Goal: Information Seeking & Learning: Find specific fact

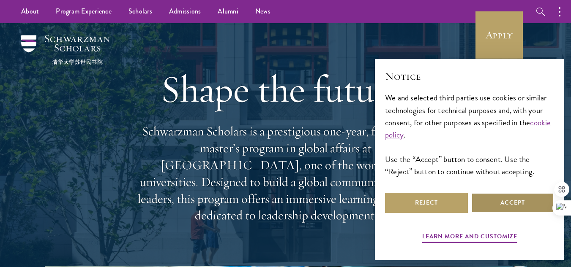
click at [516, 206] on button "Accept" at bounding box center [512, 203] width 83 height 20
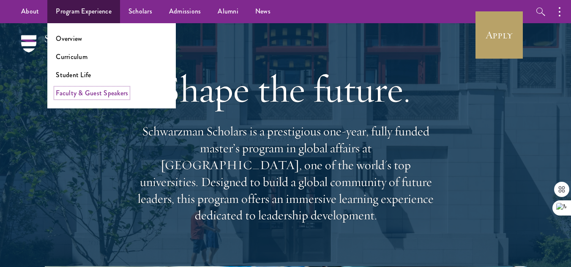
click at [91, 96] on link "Faculty & Guest Speakers" at bounding box center [92, 93] width 72 height 10
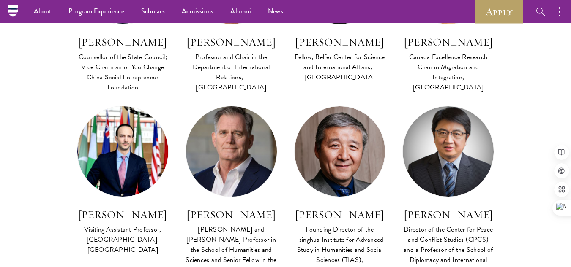
scroll to position [2703, 0]
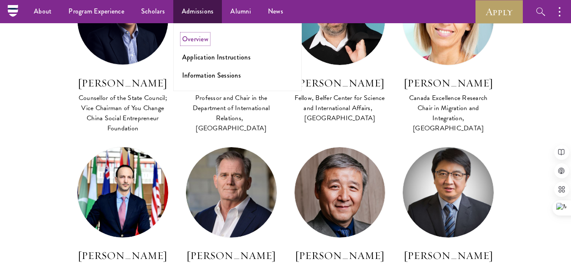
click at [194, 38] on link "Overview" at bounding box center [195, 39] width 26 height 10
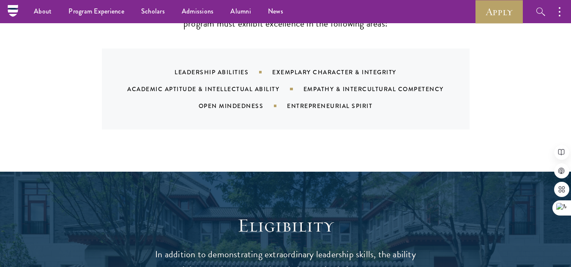
scroll to position [887, 0]
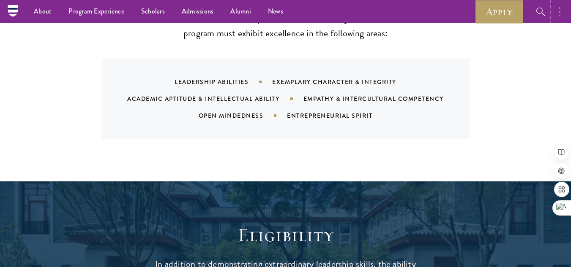
click at [561, 10] on button "button" at bounding box center [561, 11] width 19 height 23
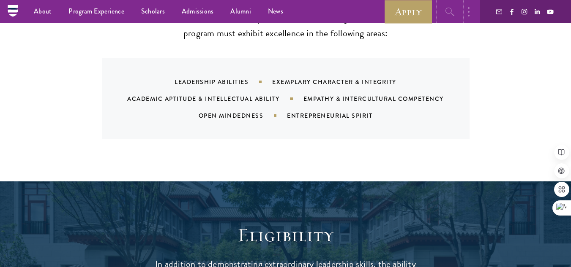
click at [452, 10] on icon "button" at bounding box center [450, 12] width 10 height 10
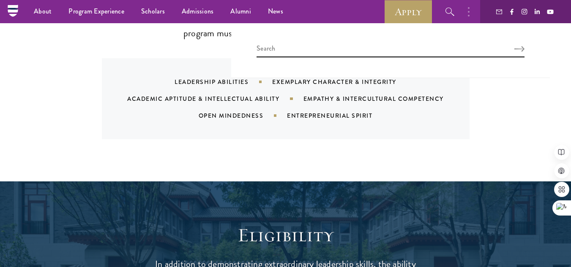
click at [286, 43] on div at bounding box center [390, 50] width 318 height 55
click at [283, 50] on input "search" at bounding box center [390, 50] width 268 height 14
type input "M"
type input "ECONOMICS STAFF ALL"
click at [514, 46] on button "Search" at bounding box center [519, 49] width 10 height 6
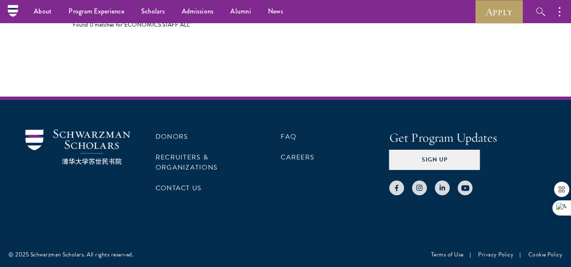
scroll to position [243, 0]
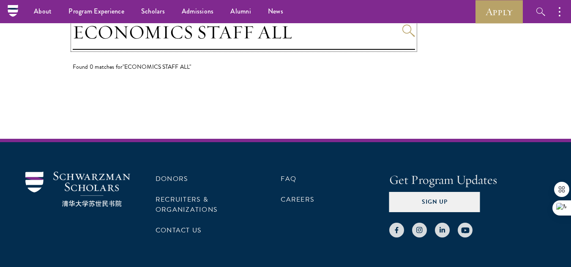
drag, startPoint x: 252, startPoint y: 30, endPoint x: 293, endPoint y: 36, distance: 41.3
click at [293, 36] on input "ECONOMICS STAFF ALL" at bounding box center [244, 32] width 342 height 35
type input "ECONOMICS STAFF"
click at [402, 24] on button "Search" at bounding box center [408, 30] width 13 height 13
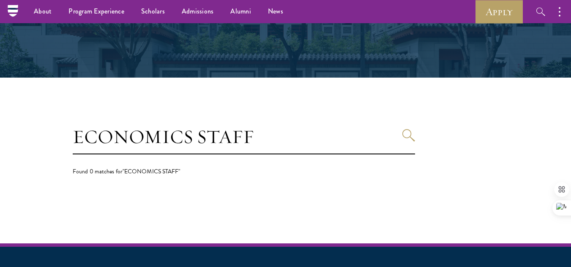
scroll to position [42, 0]
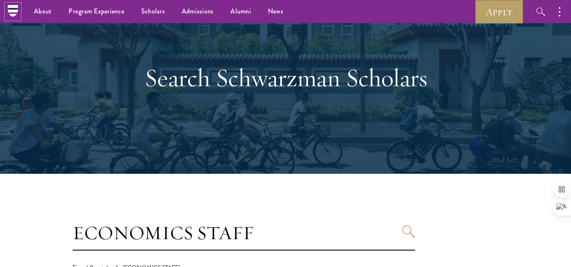
click at [11, 11] on icon at bounding box center [13, 10] width 10 height 3
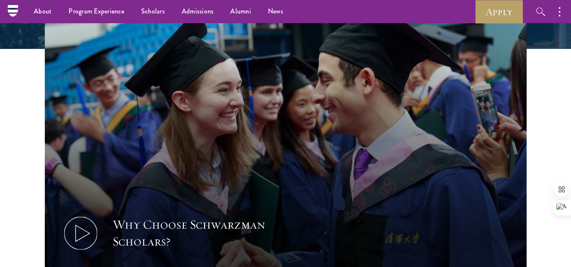
scroll to position [253, 0]
